Goal: Task Accomplishment & Management: Manage account settings

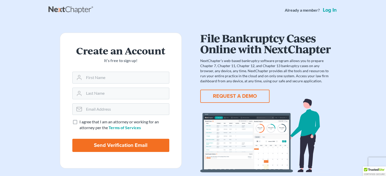
click at [329, 11] on link "Log in" at bounding box center [330, 10] width 16 height 5
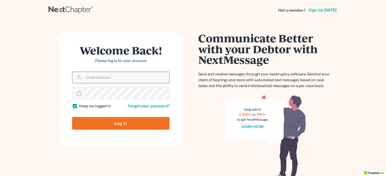
click at [156, 76] on input "Email Address" at bounding box center [127, 77] width 86 height 11
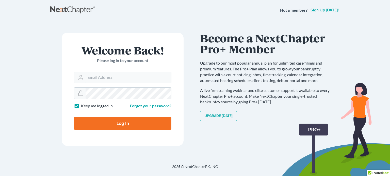
type input "[EMAIL_ADDRESS][DOMAIN_NAME]"
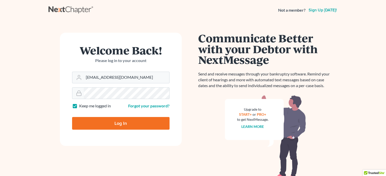
click at [118, 124] on input "Log In" at bounding box center [120, 123] width 97 height 13
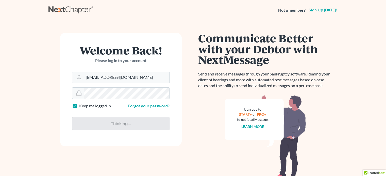
type input "Thinking..."
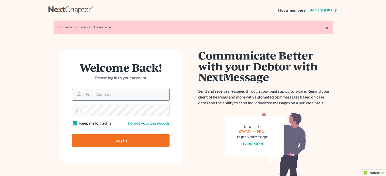
click at [112, 92] on input "Email Address" at bounding box center [127, 94] width 86 height 11
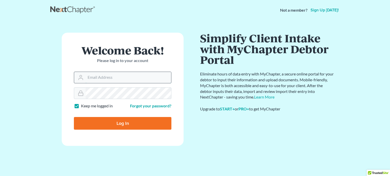
type input "[EMAIL_ADDRESS][DOMAIN_NAME]"
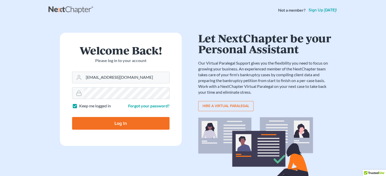
click at [120, 124] on input "Log In" at bounding box center [120, 123] width 97 height 13
type input "Thinking..."
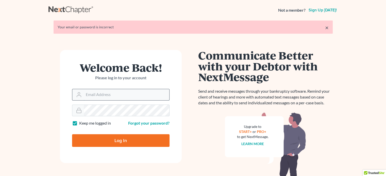
click at [108, 94] on input "Email Address" at bounding box center [127, 94] width 86 height 11
type input "[EMAIL_ADDRESS][DOMAIN_NAME]"
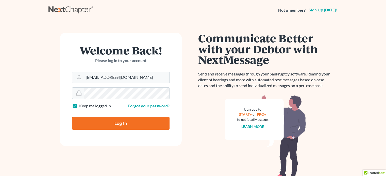
click at [106, 122] on input "Log In" at bounding box center [120, 123] width 97 height 13
type input "Thinking..."
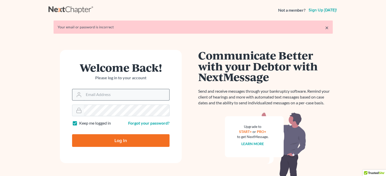
click at [97, 92] on input "Email Address" at bounding box center [127, 94] width 86 height 11
type input "[EMAIL_ADDRESS][DOMAIN_NAME]"
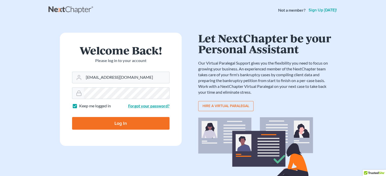
click at [148, 106] on link "Forgot your password?" at bounding box center [148, 106] width 41 height 5
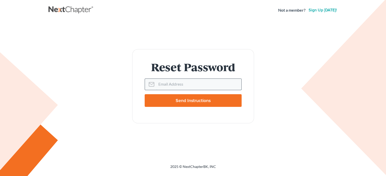
click at [170, 82] on input "Email Address" at bounding box center [198, 84] width 85 height 11
type input "[EMAIL_ADDRESS][DOMAIN_NAME]"
click at [181, 97] on input "Send Instructions" at bounding box center [193, 100] width 97 height 13
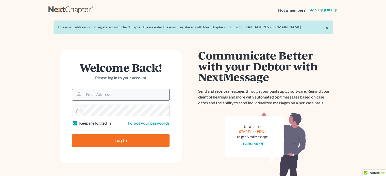
click at [146, 97] on input "Email Address" at bounding box center [127, 94] width 86 height 11
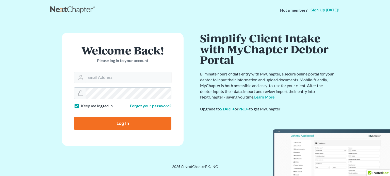
type input "dosxxjoe@yahoo.com"
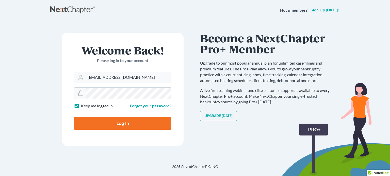
click at [119, 120] on input "Log In" at bounding box center [122, 123] width 97 height 13
type input "Thinking..."
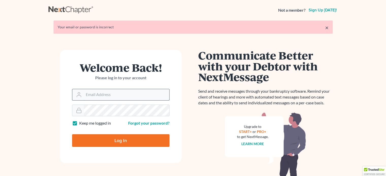
click at [115, 97] on input "Email Address" at bounding box center [127, 94] width 86 height 11
type input "dosxxjoe@yahoo.com"
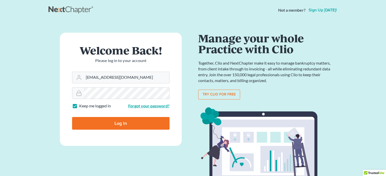
click at [138, 105] on link "Forgot your password?" at bounding box center [148, 106] width 41 height 5
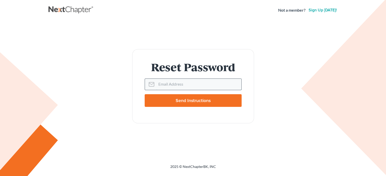
click at [171, 86] on input "Email Address" at bounding box center [198, 84] width 85 height 11
type input "[EMAIL_ADDRESS][DOMAIN_NAME]"
click at [197, 98] on input "Send Instructions" at bounding box center [193, 100] width 97 height 13
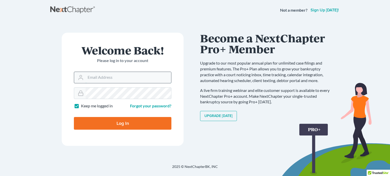
click at [157, 77] on input "Email Address" at bounding box center [129, 77] width 86 height 11
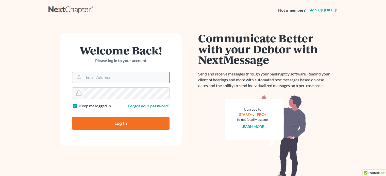
type input "[EMAIL_ADDRESS][DOMAIN_NAME]"
click at [121, 122] on input "Log In" at bounding box center [120, 123] width 97 height 13
type input "Thinking..."
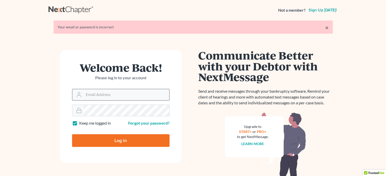
click at [121, 98] on input "Email Address" at bounding box center [127, 94] width 86 height 11
type input "[EMAIL_ADDRESS][DOMAIN_NAME]"
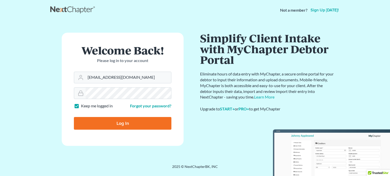
click at [135, 122] on input "Log In" at bounding box center [122, 123] width 97 height 13
type input "Thinking..."
